Goal: Task Accomplishment & Management: Use online tool/utility

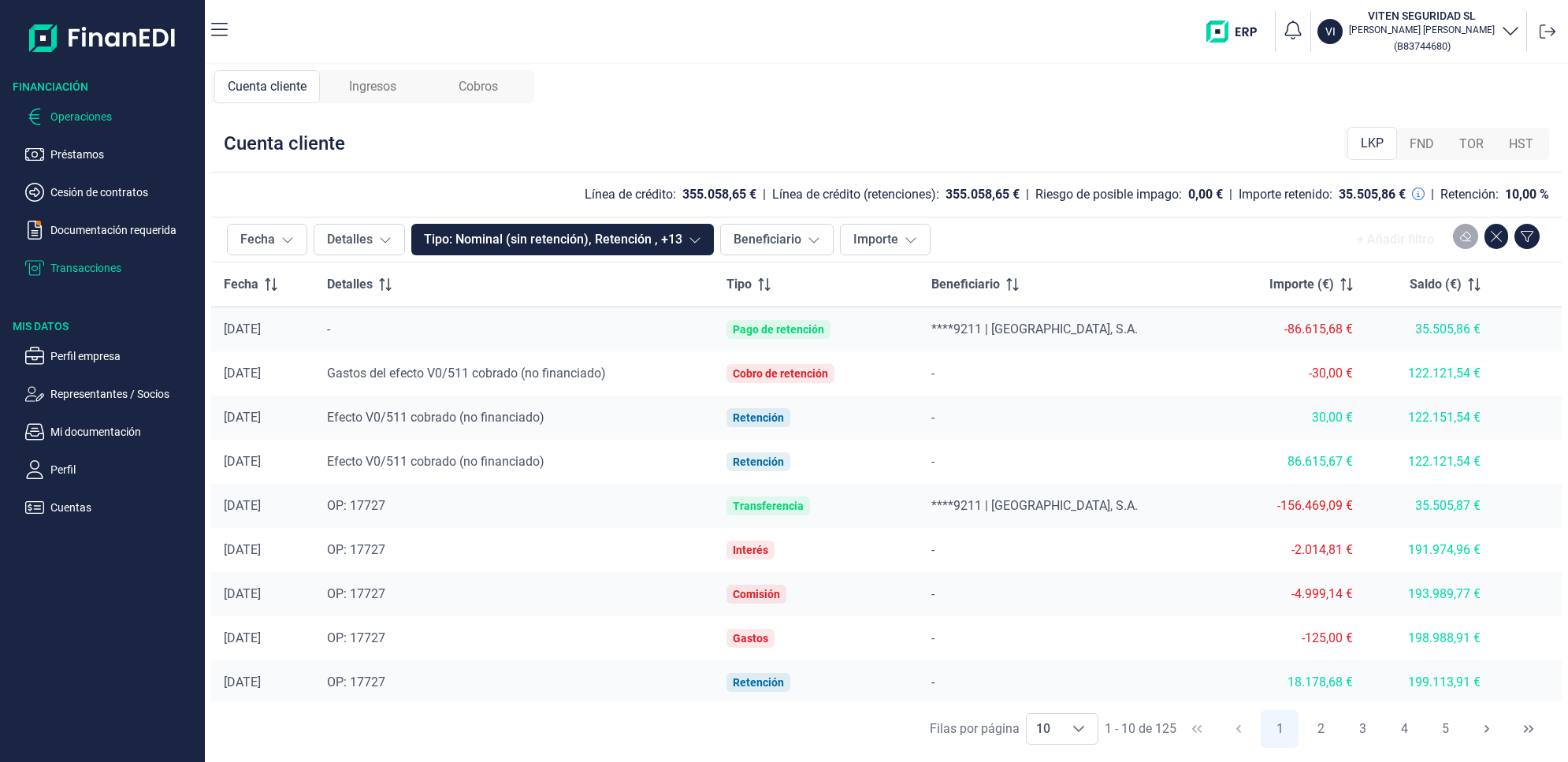
drag, startPoint x: 89, startPoint y: 111, endPoint x: 181, endPoint y: 107, distance: 92.1
click at [89, 112] on p "Operaciones" at bounding box center [125, 116] width 148 height 19
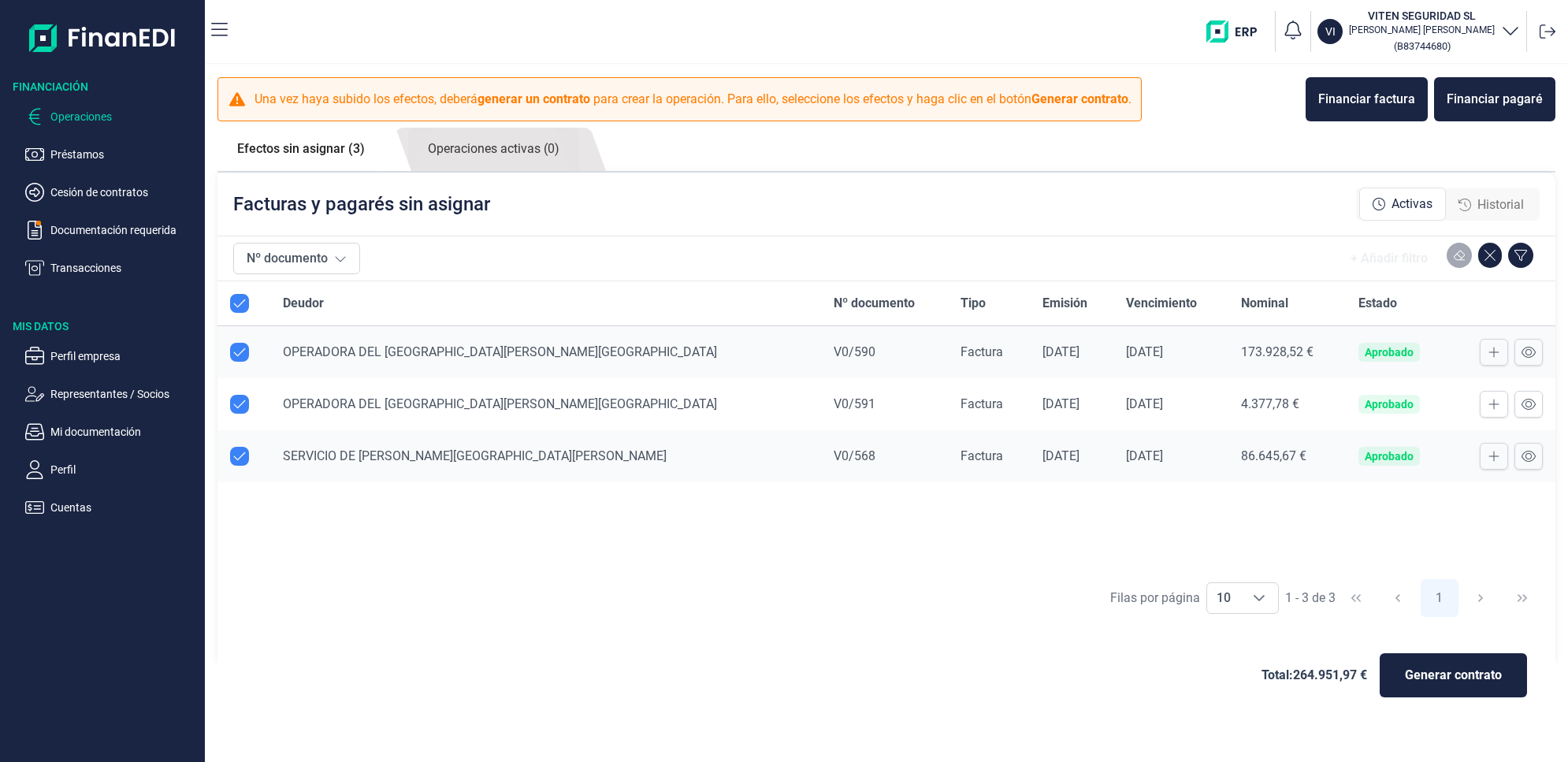
click at [242, 455] on input "Row Unselected null" at bounding box center [239, 456] width 19 height 19
checkbox input "false"
click at [1444, 668] on span "Generar contrato" at bounding box center [1452, 675] width 97 height 19
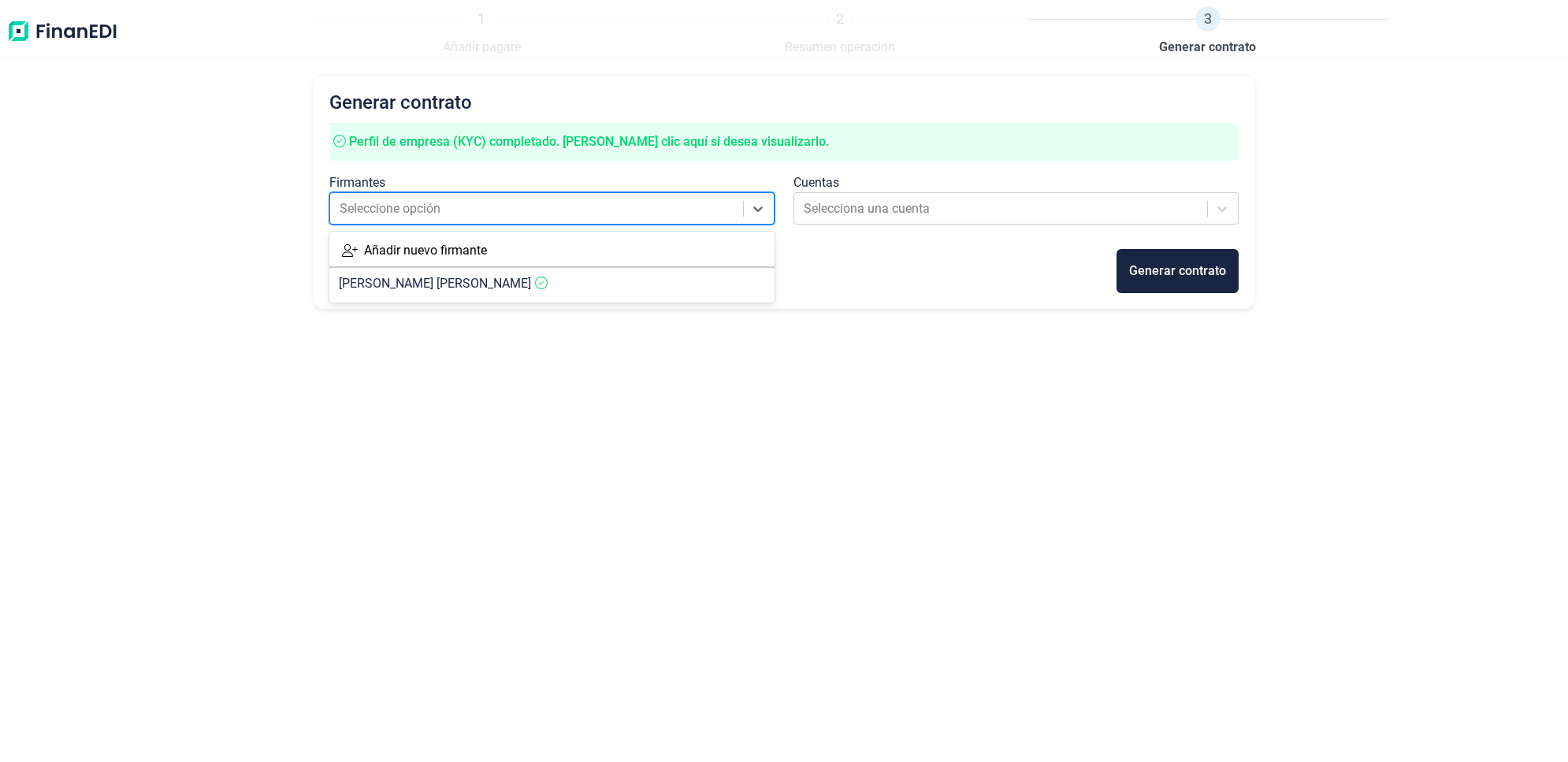
click at [658, 200] on div at bounding box center [538, 209] width 396 height 22
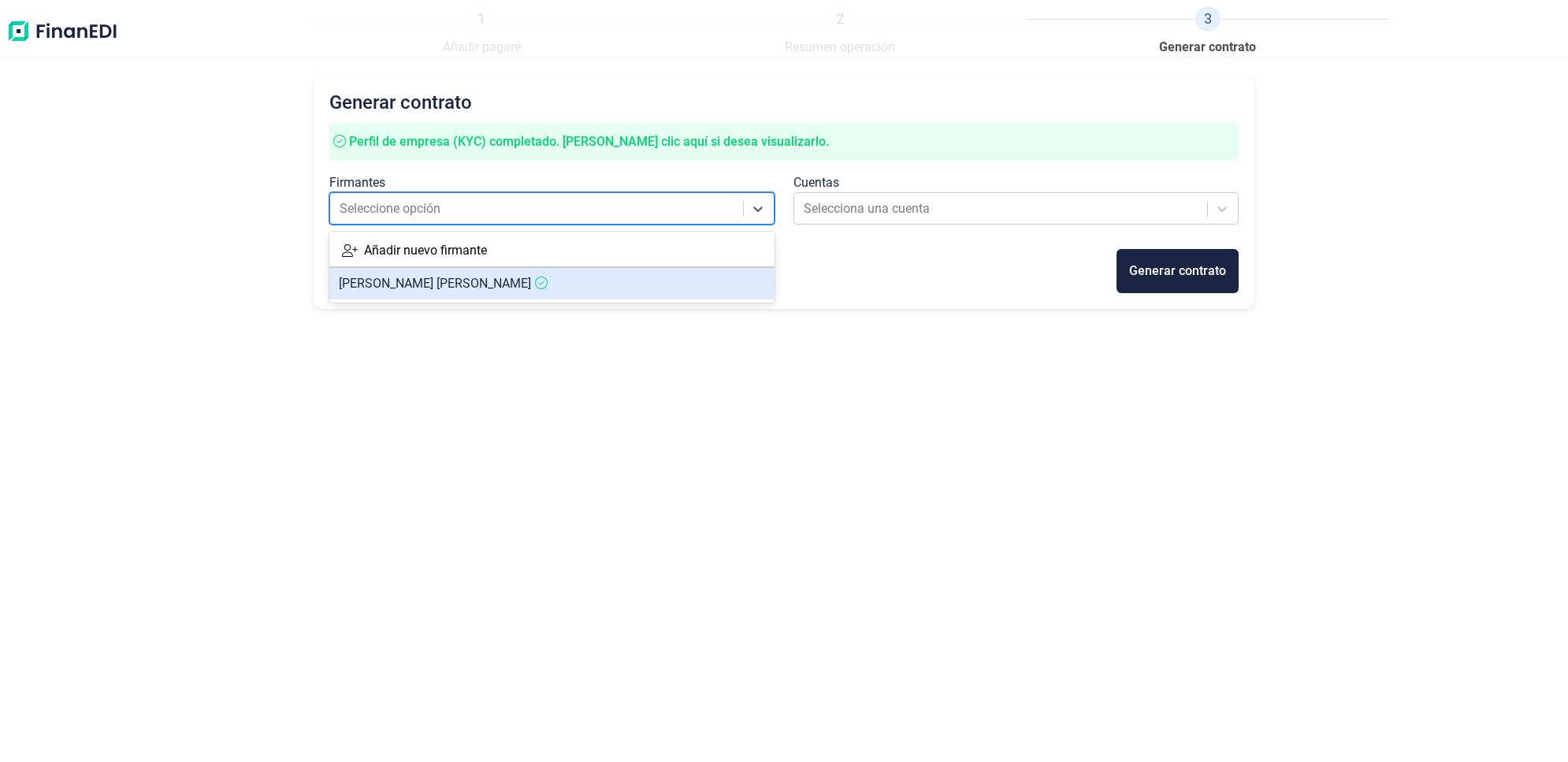
click at [577, 282] on article "[PERSON_NAME] [PERSON_NAME]" at bounding box center [552, 284] width 445 height 32
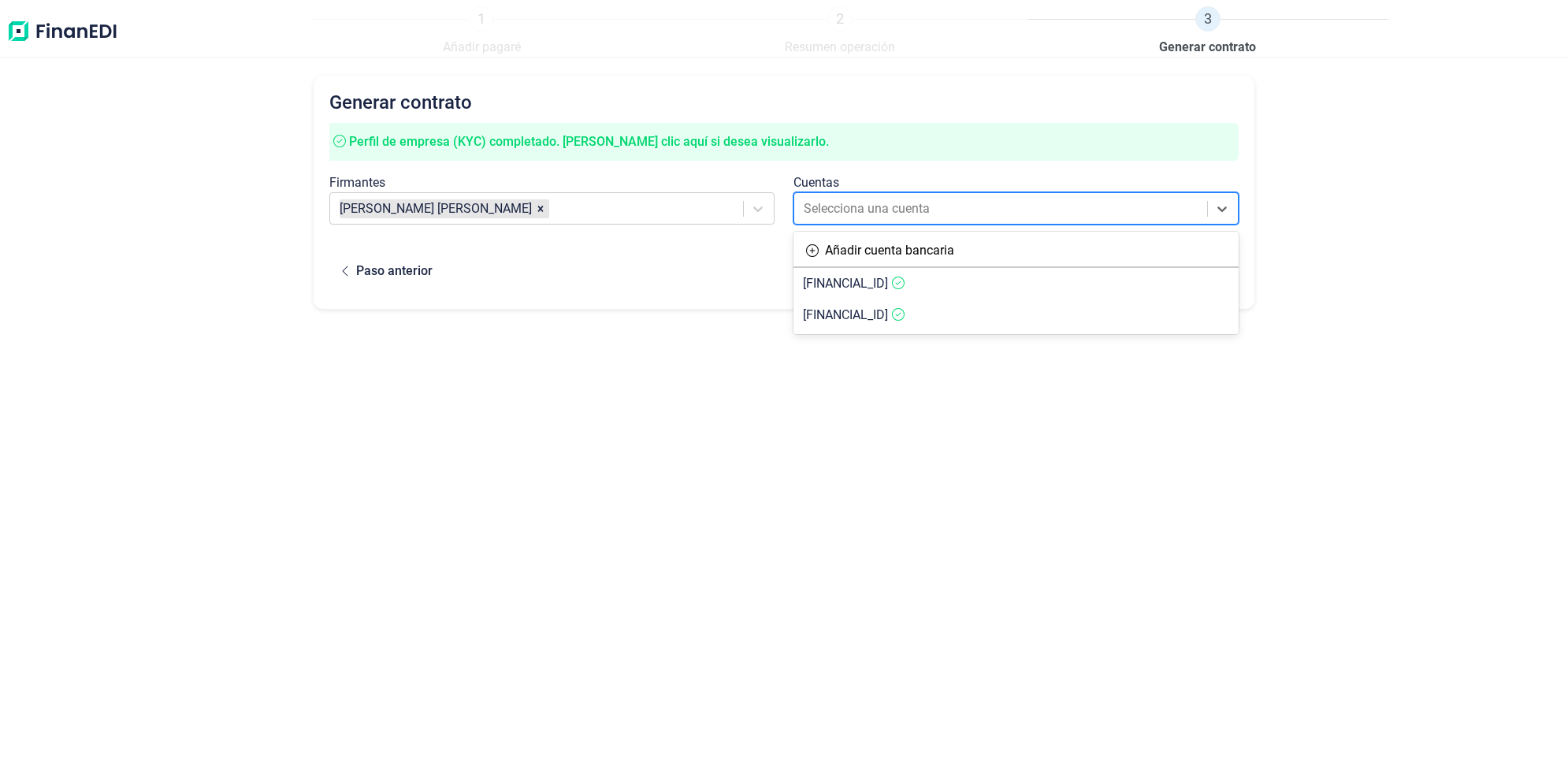
click at [1002, 195] on div "Selecciona una cuenta" at bounding box center [1002, 209] width 412 height 29
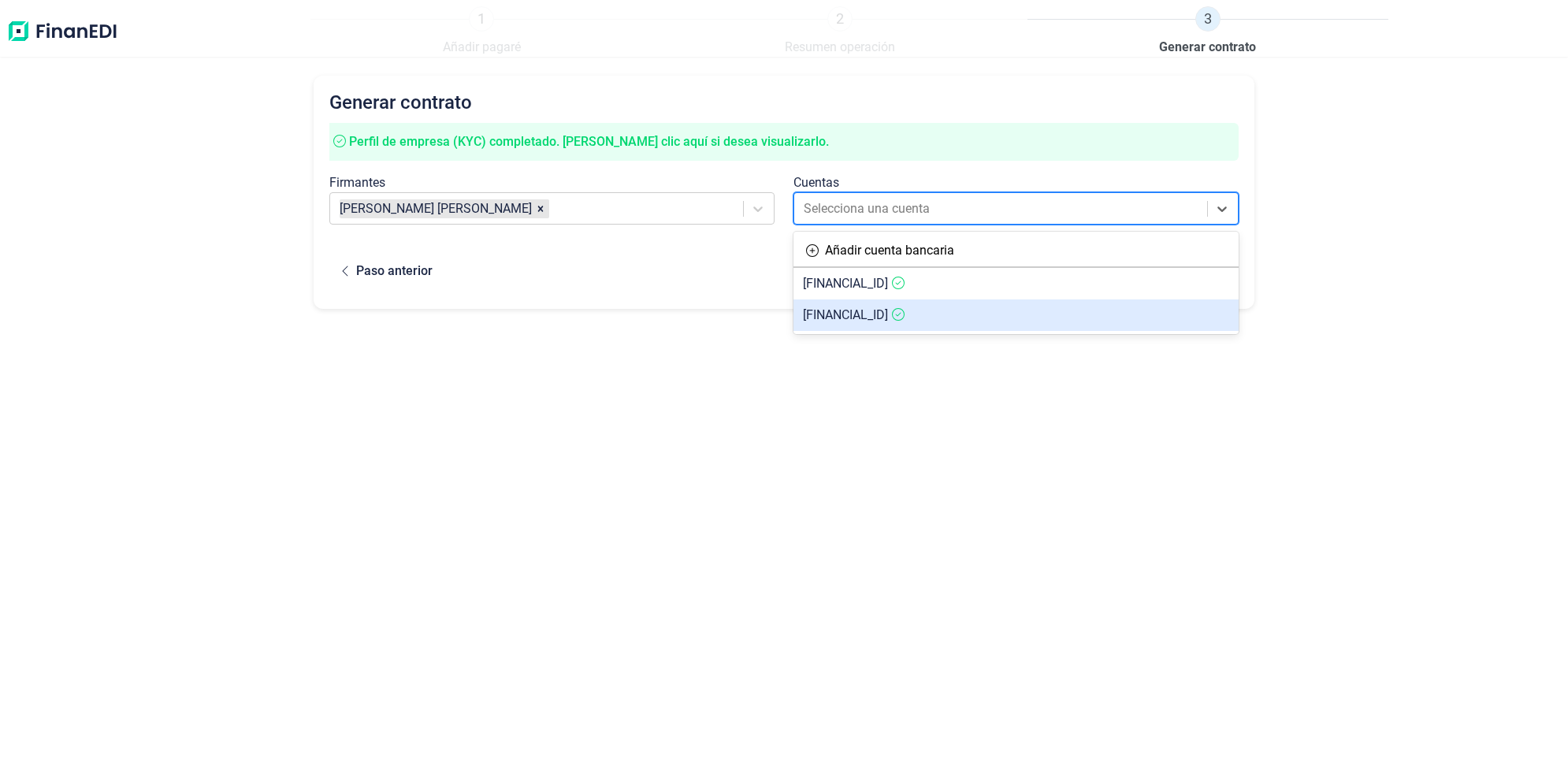
click at [888, 316] on span "[FINANCIAL_ID]" at bounding box center [845, 315] width 85 height 15
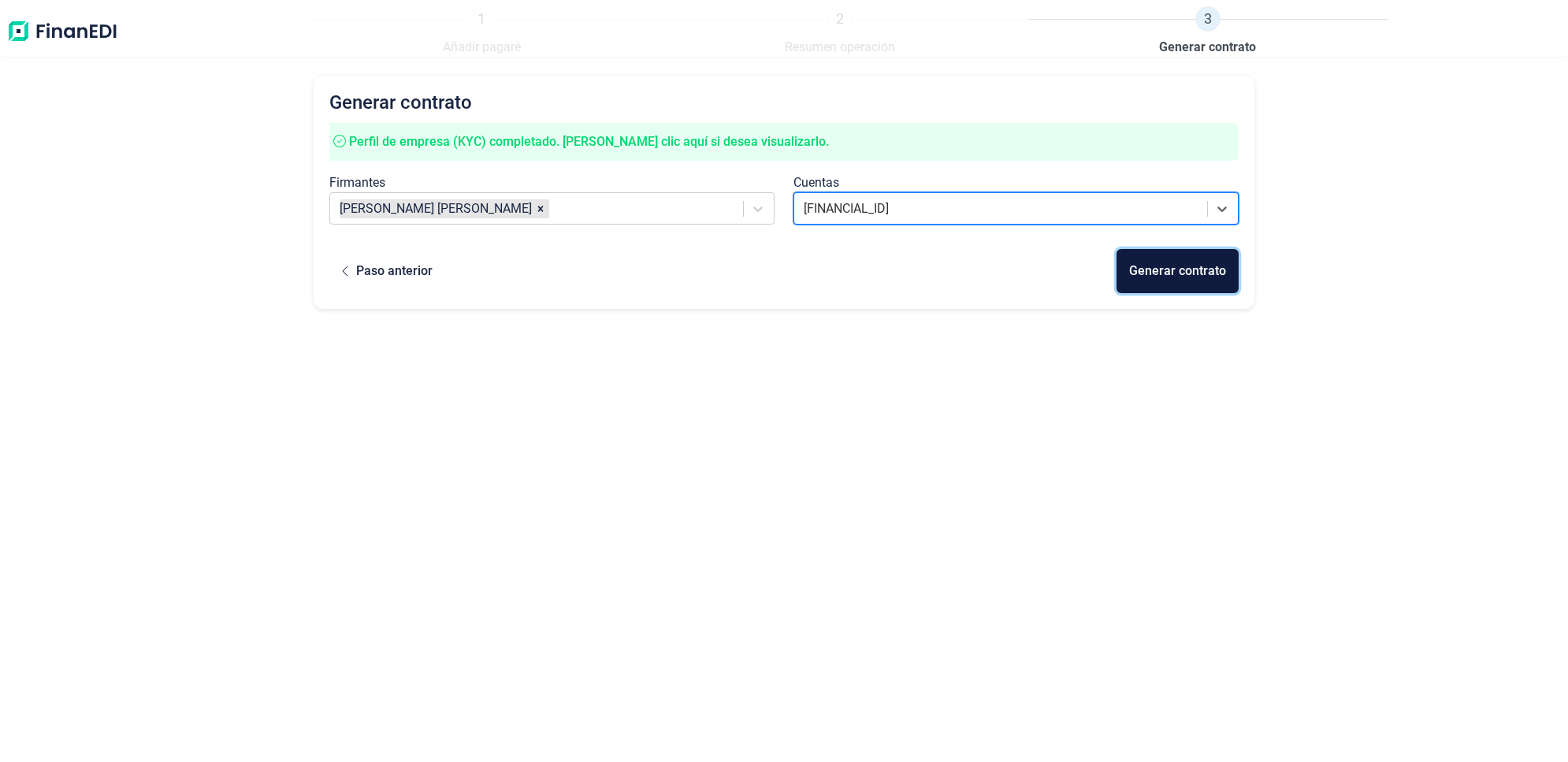
click at [1210, 271] on div "Generar contrato" at bounding box center [1177, 271] width 97 height 19
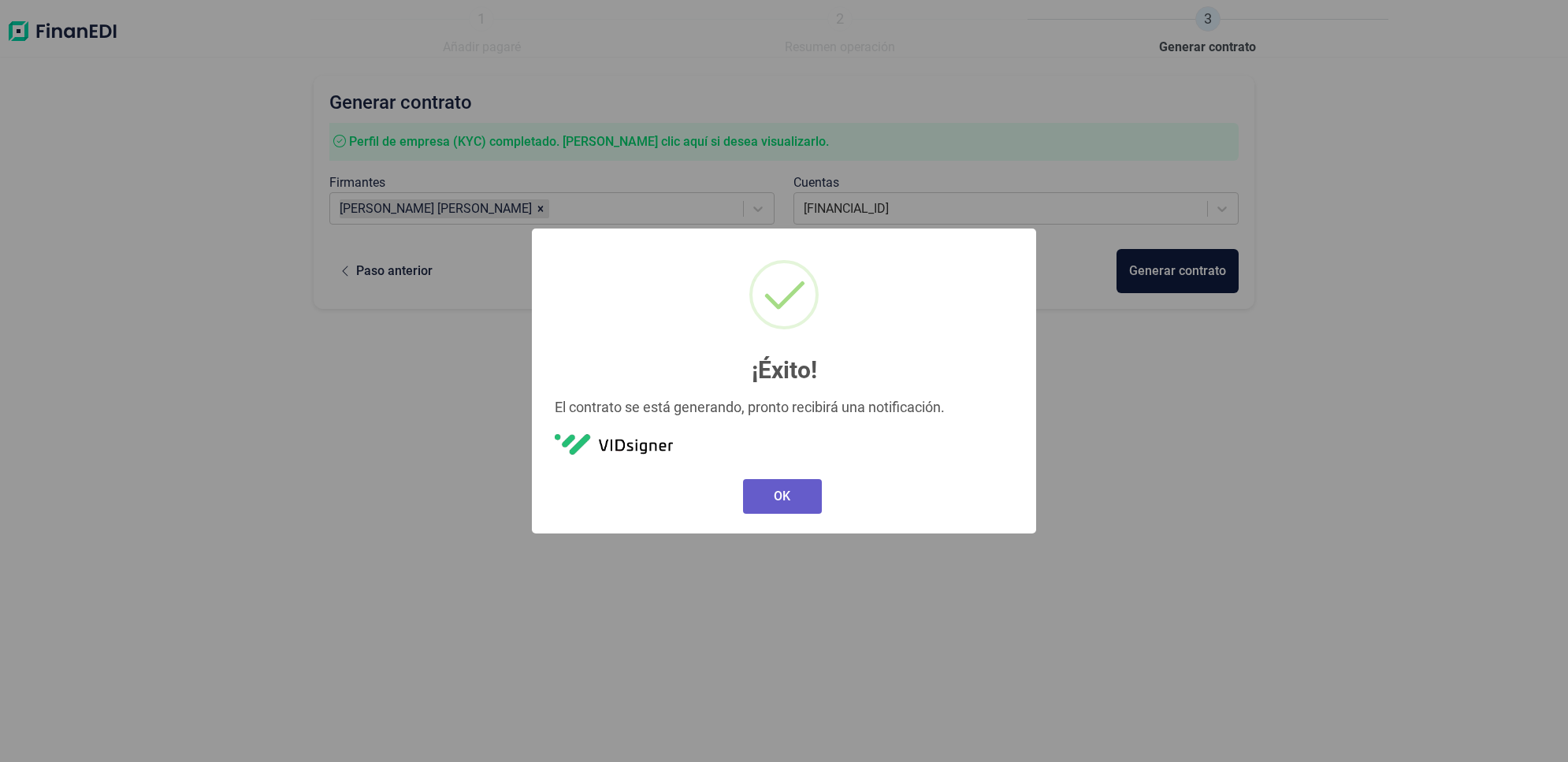
click at [782, 491] on button "OK" at bounding box center [782, 496] width 79 height 35
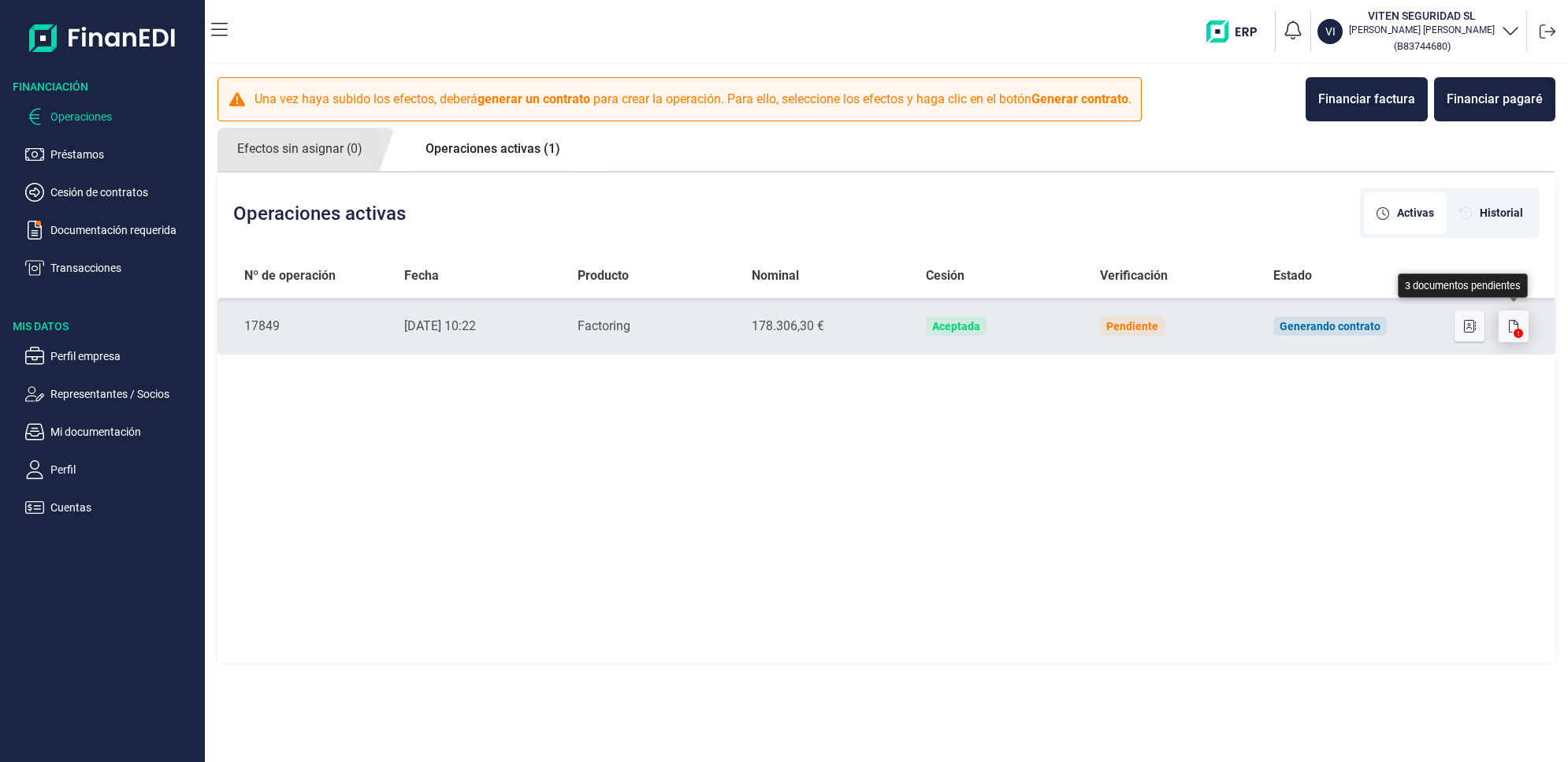
click at [1514, 321] on icon "button" at bounding box center [1513, 325] width 10 height 12
